Goal: Task Accomplishment & Management: Use online tool/utility

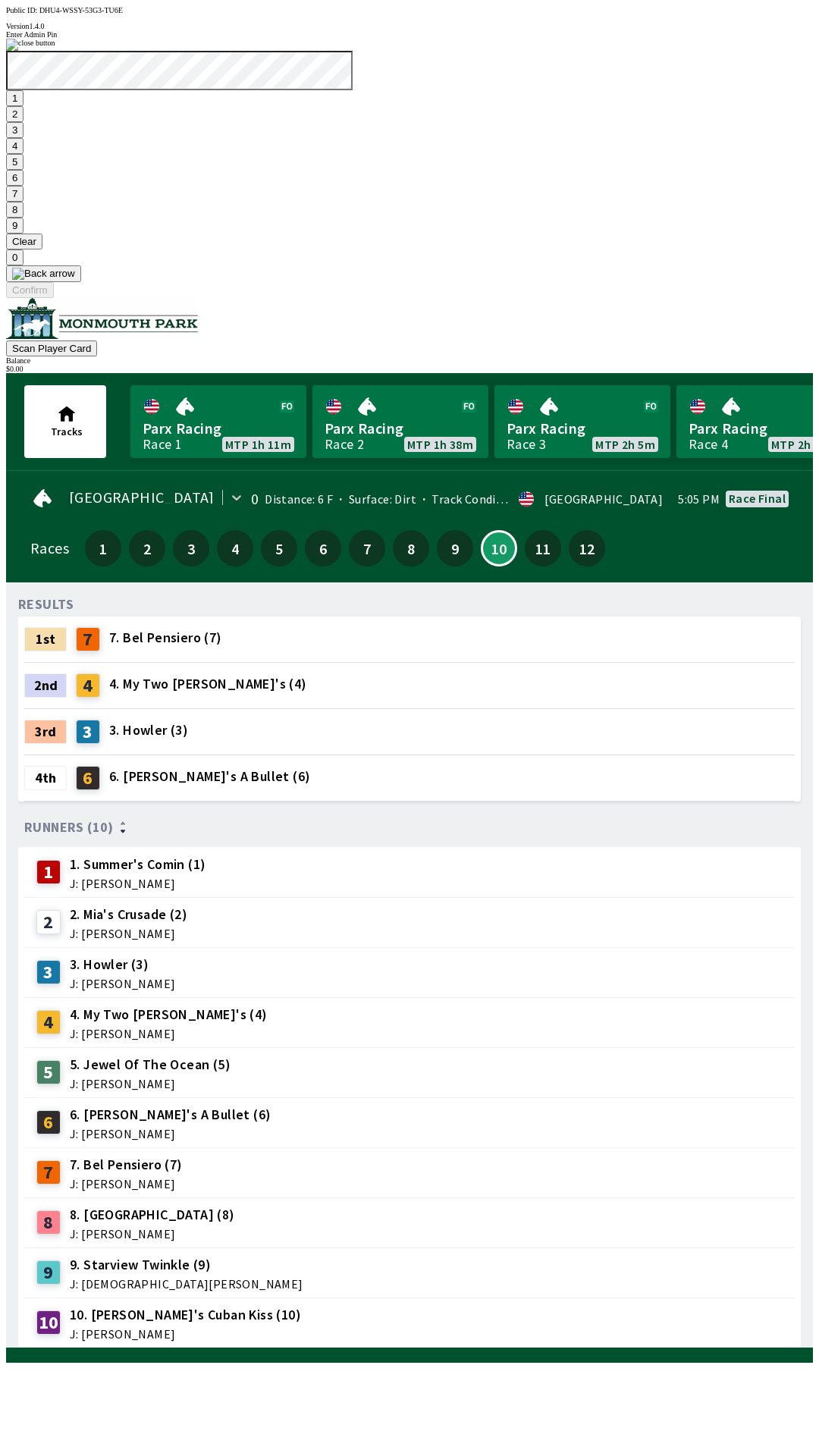
click at [24, 202] on button "7" at bounding box center [14, 193] width 17 height 16
click at [24, 138] on button "3" at bounding box center [14, 129] width 17 height 16
click at [54, 298] on button "Confirm" at bounding box center [30, 289] width 48 height 16
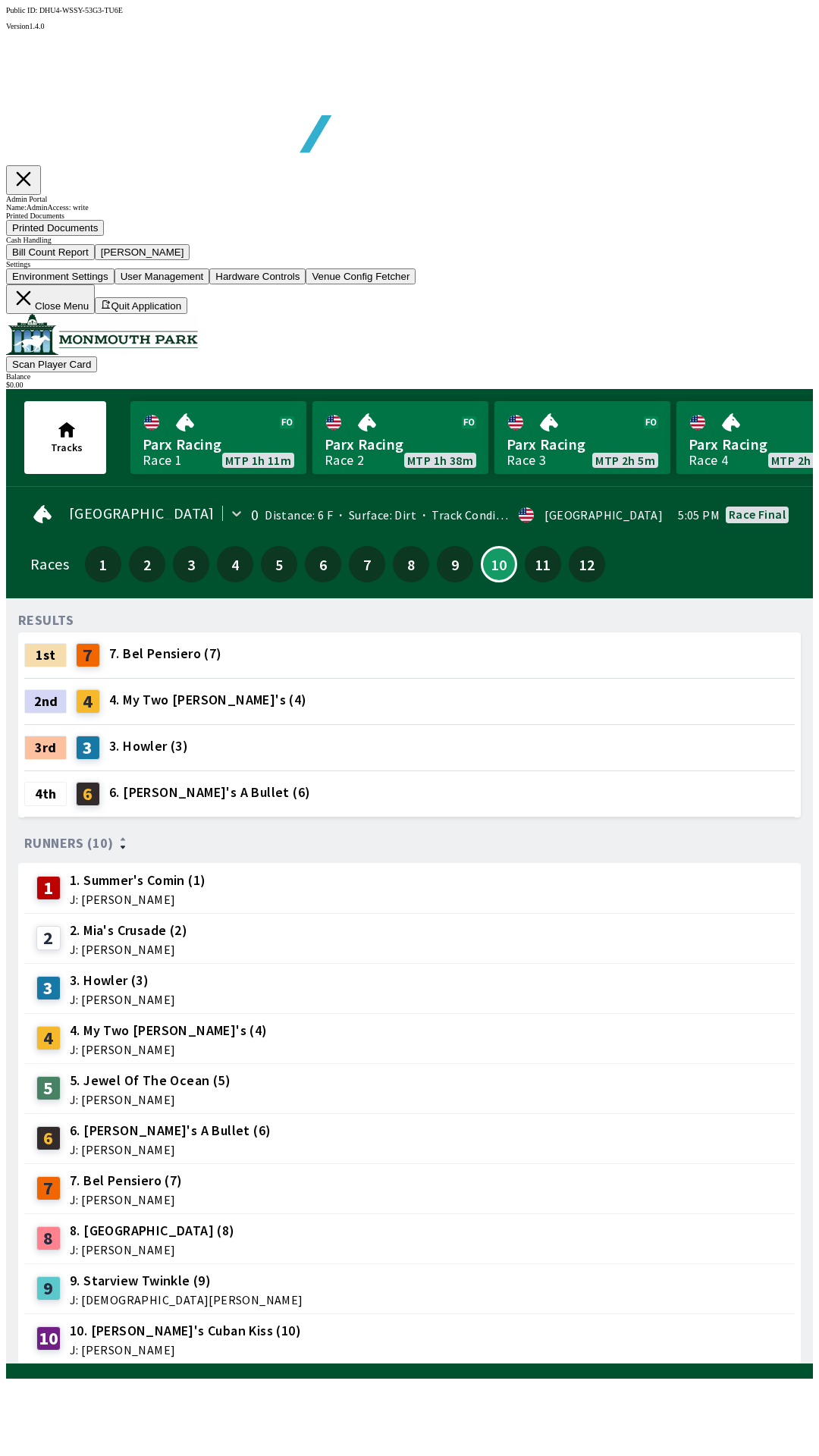
click at [95, 260] on button "Bill Count Report" at bounding box center [50, 251] width 89 height 16
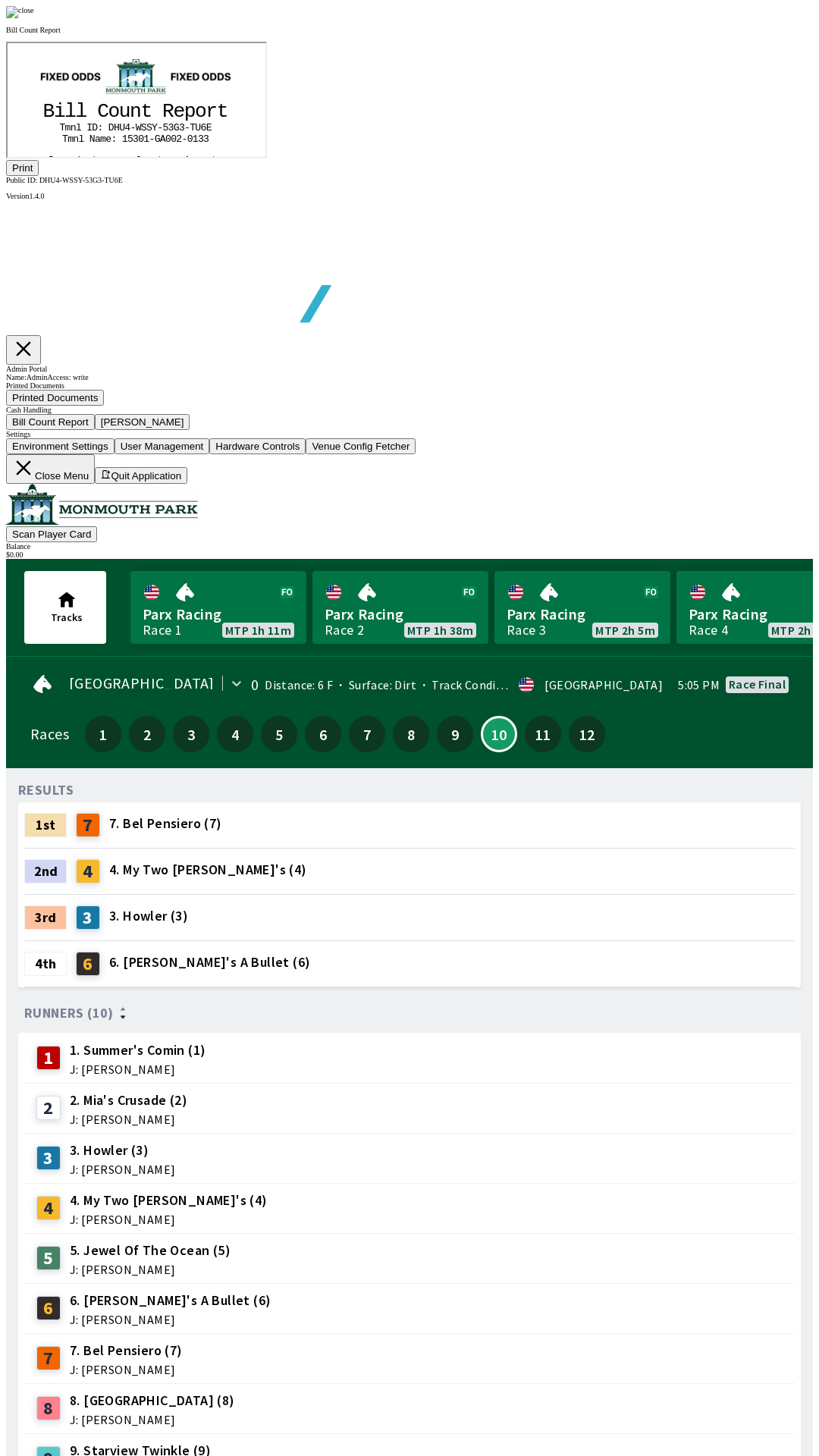
click at [39, 176] on button "Print" at bounding box center [22, 167] width 33 height 16
click at [34, 18] on img at bounding box center [20, 12] width 28 height 12
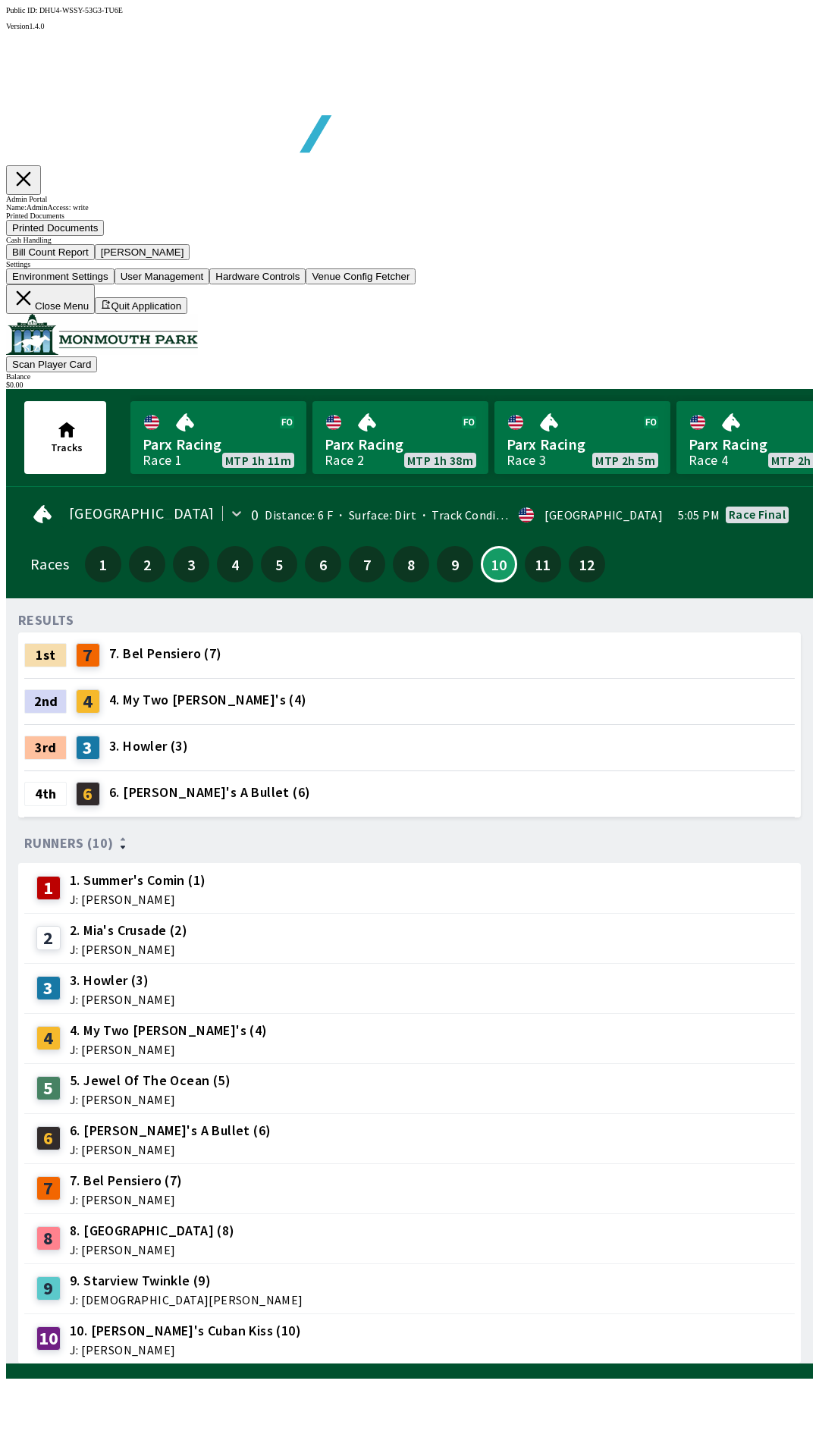
click at [191, 260] on button "[PERSON_NAME]" at bounding box center [143, 251] width 96 height 16
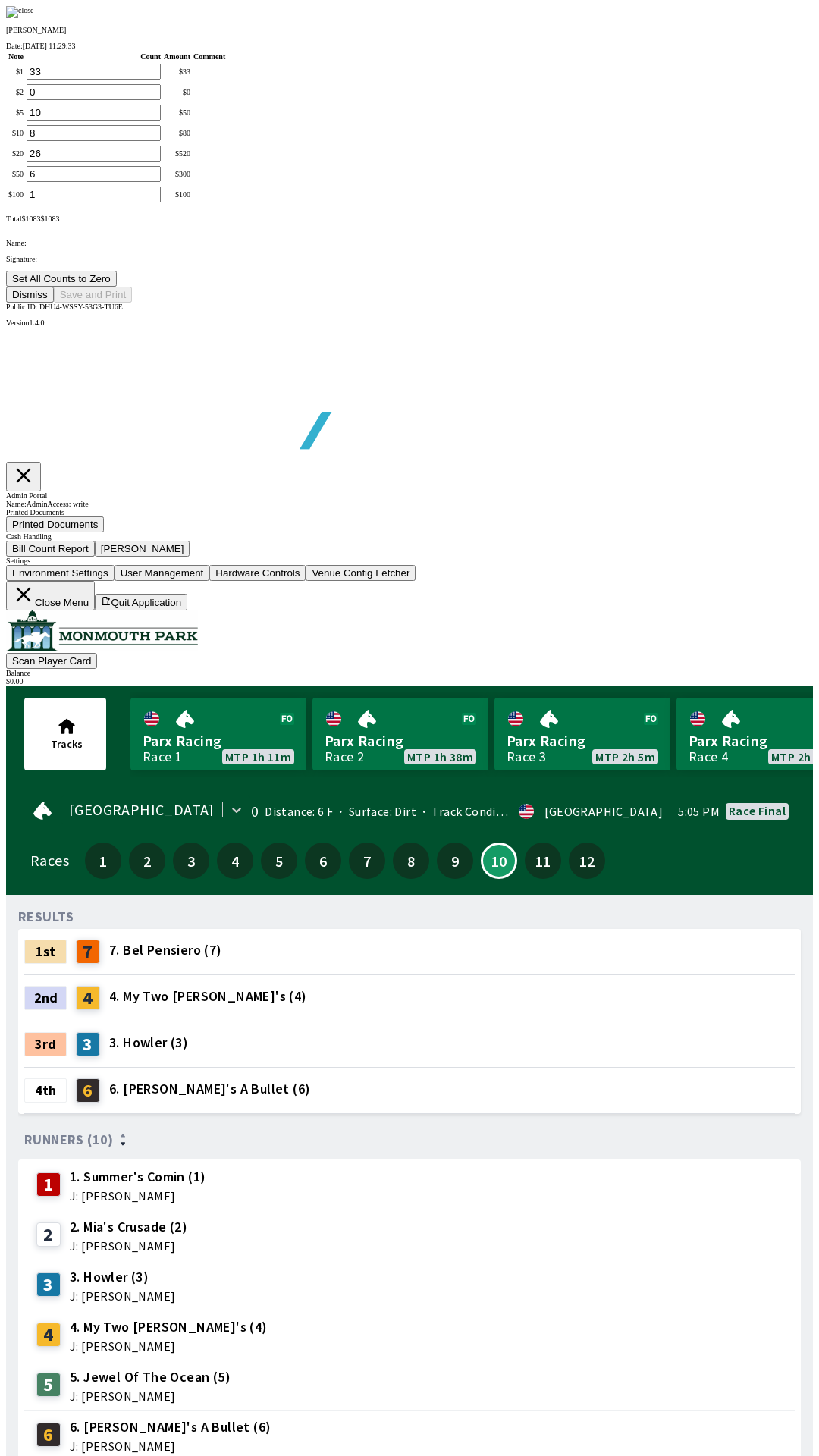
click at [117, 287] on button "Set All Counts to Zero" at bounding box center [61, 278] width 111 height 16
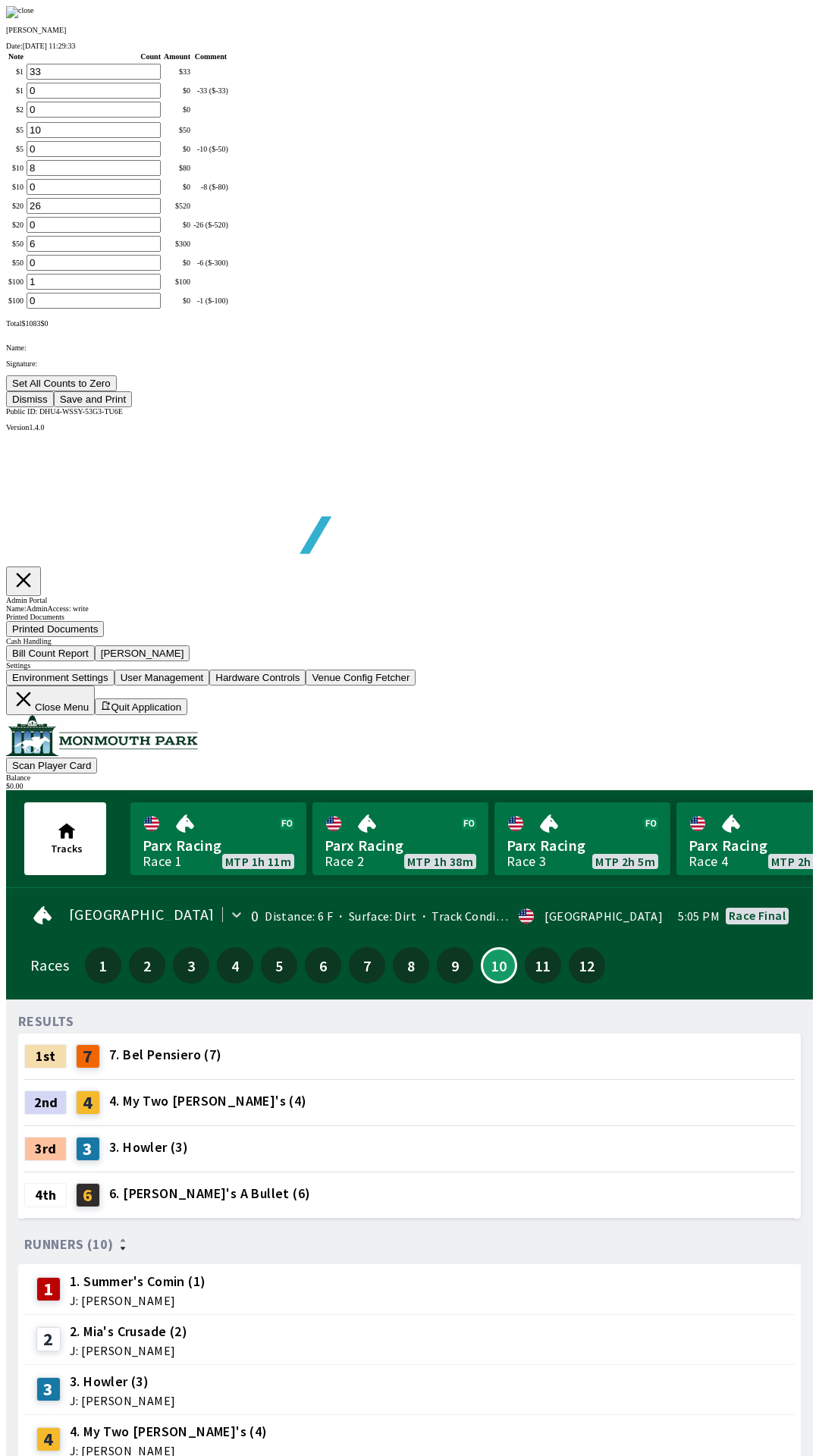
click at [117, 392] on button "Set All Counts to Zero" at bounding box center [61, 383] width 111 height 16
click at [132, 407] on button "Save and Print" at bounding box center [92, 399] width 78 height 16
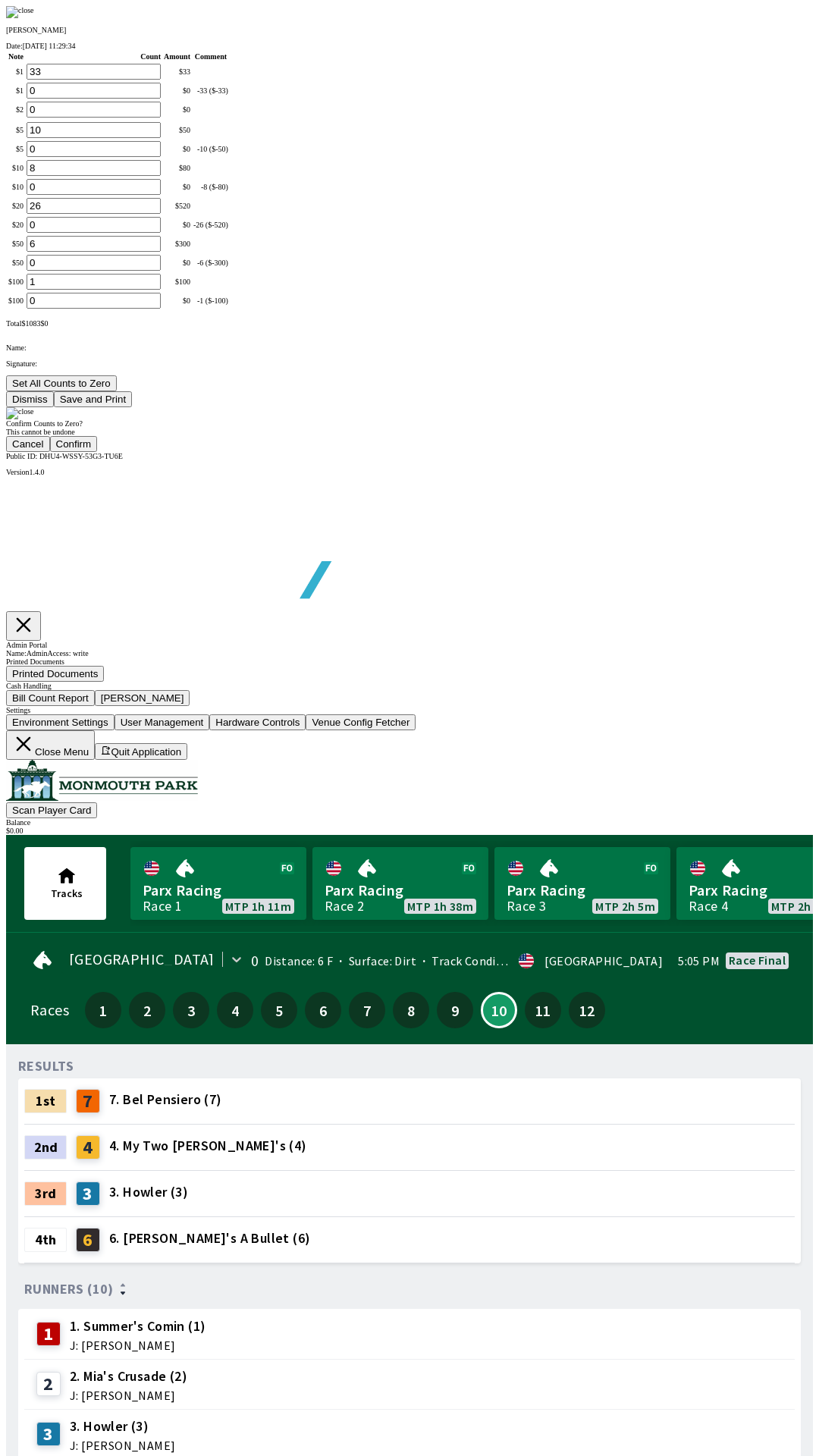
click at [98, 452] on button "Confirm" at bounding box center [74, 444] width 48 height 16
click at [728, 420] on div at bounding box center [409, 413] width 807 height 12
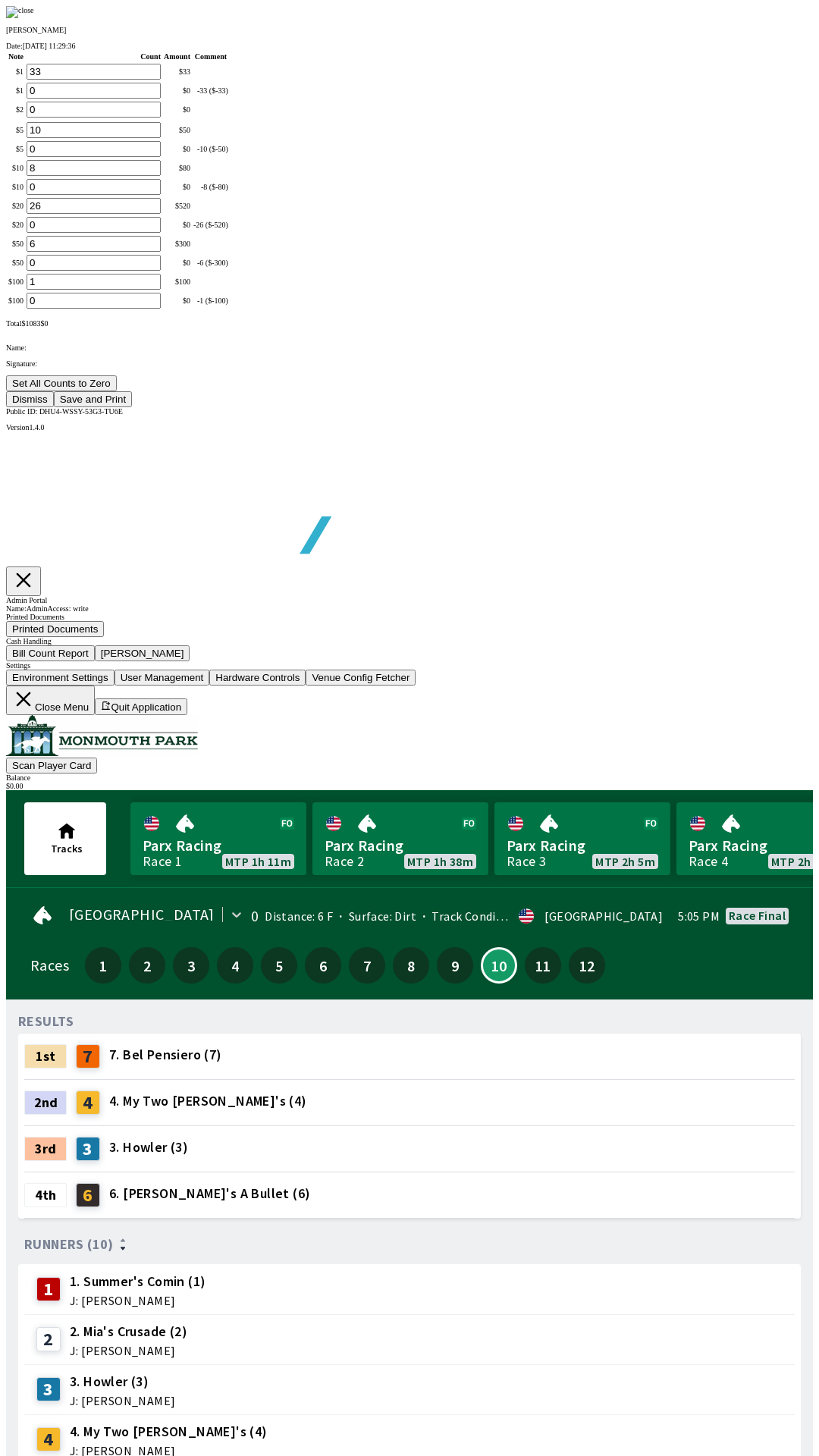
type input "0"
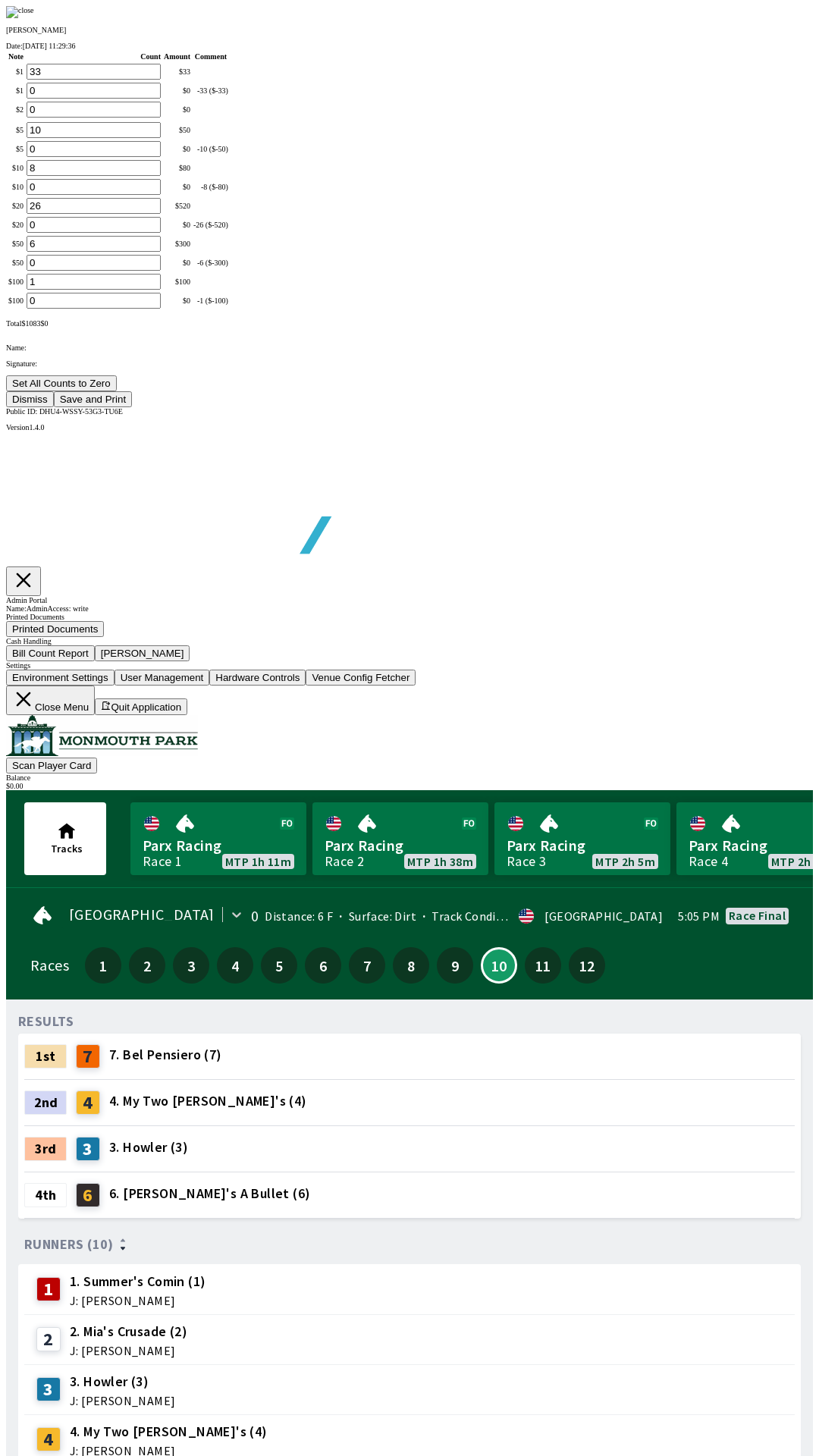
type input "0"
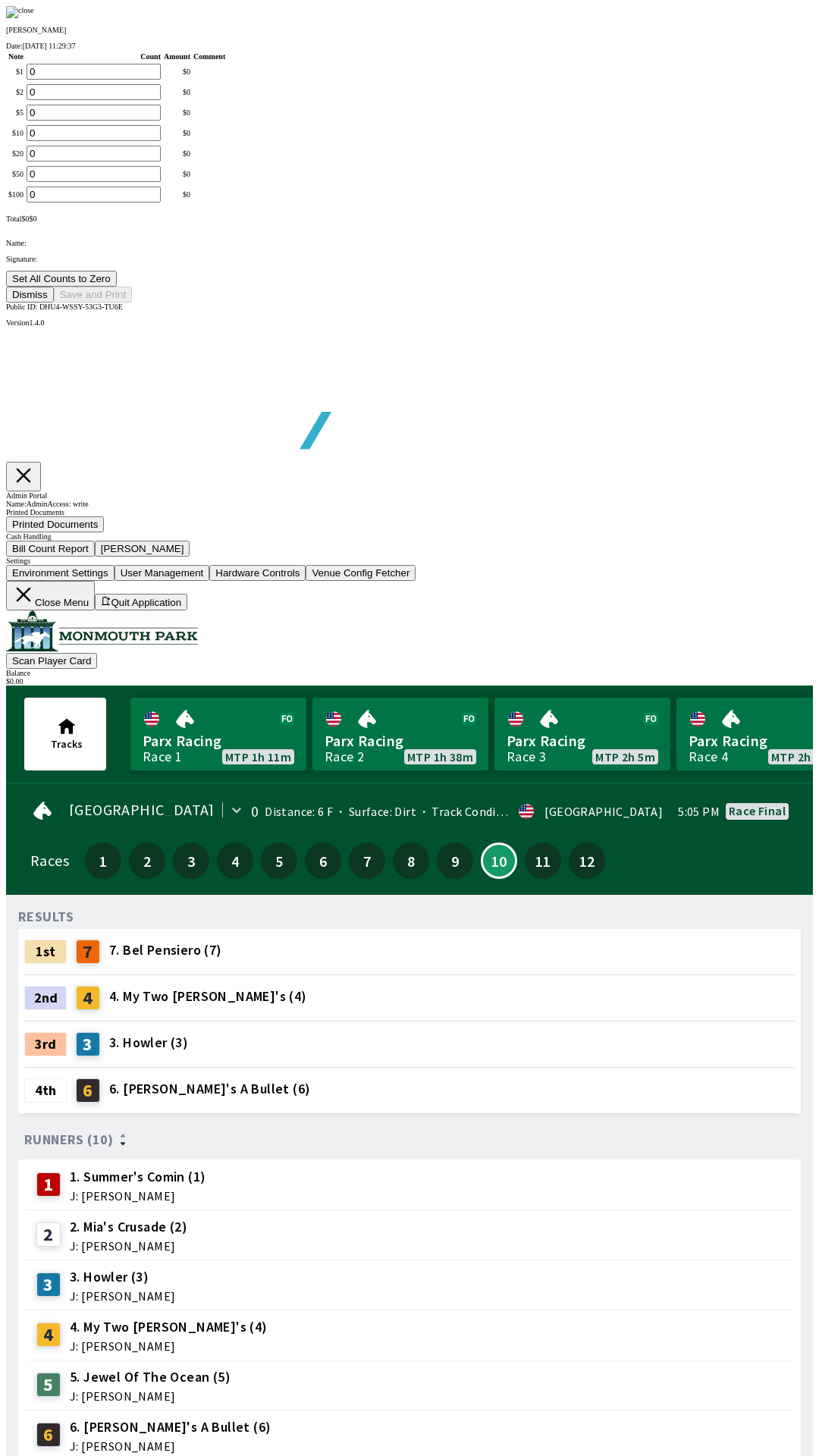
click at [54, 303] on button "Dismiss" at bounding box center [30, 294] width 48 height 16
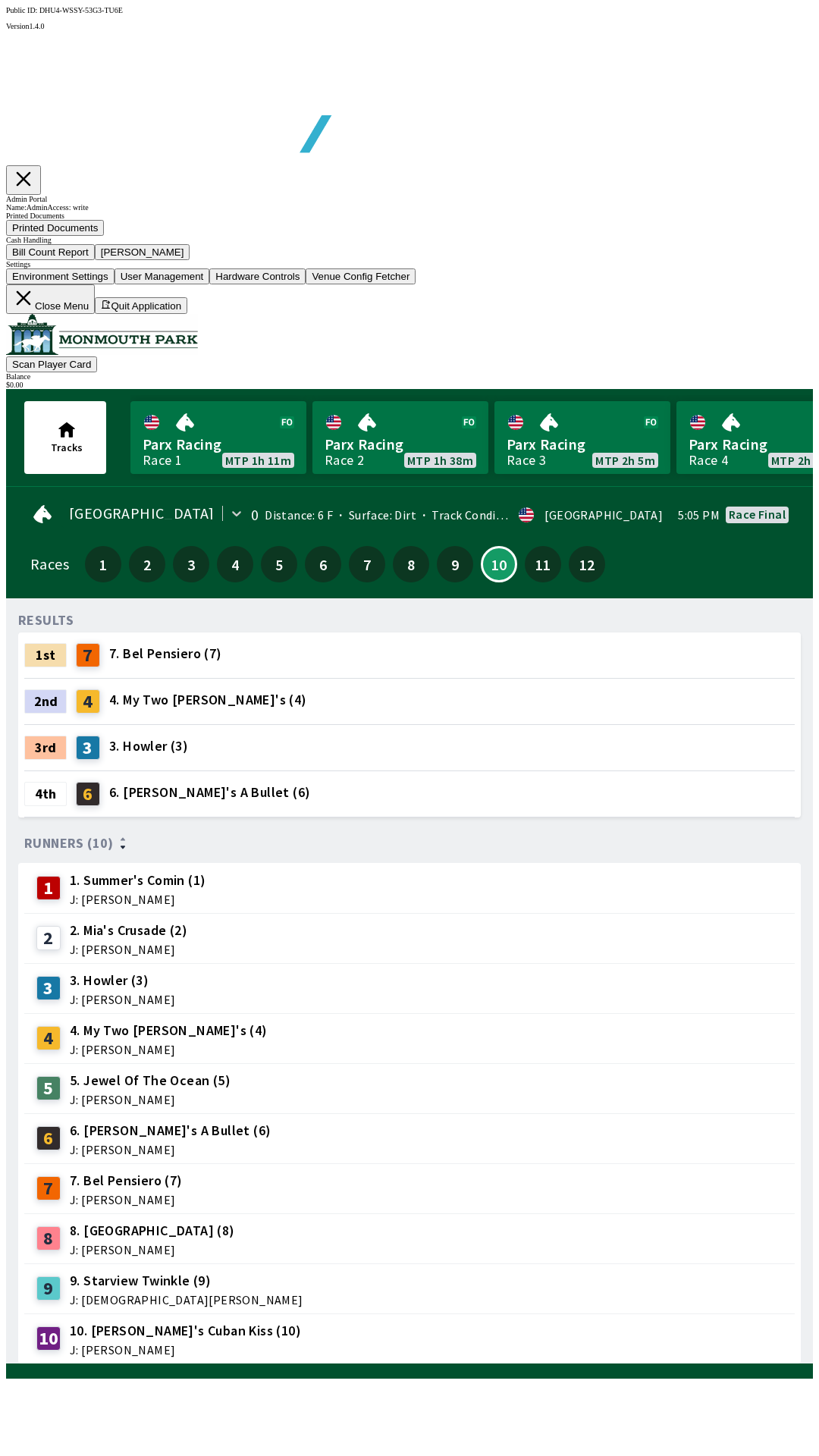
click at [95, 314] on button "Close Menu" at bounding box center [50, 299] width 89 height 30
